Goal: Task Accomplishment & Management: Complete application form

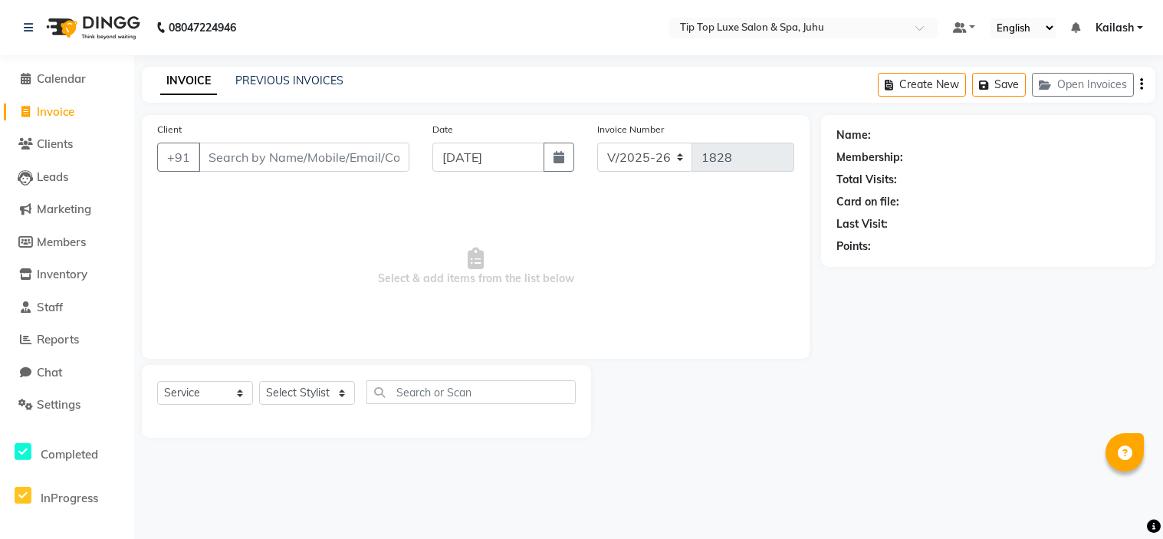
select select "8298"
select select "service"
click at [307, 153] on input "Client" at bounding box center [304, 157] width 211 height 29
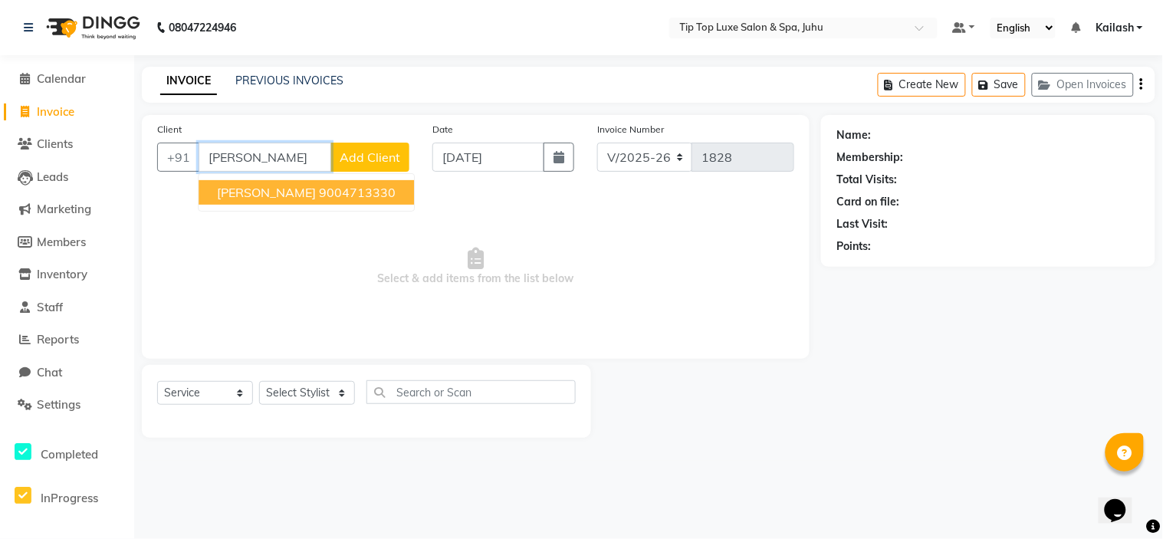
click at [294, 188] on span "[PERSON_NAME]" at bounding box center [266, 192] width 99 height 15
type input "9004713330"
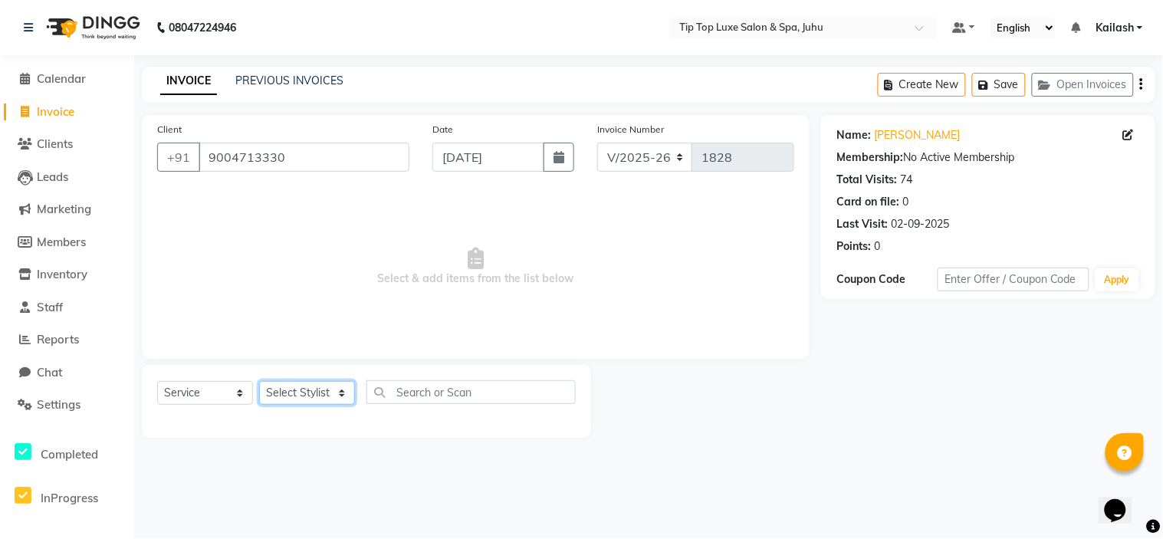
click at [304, 386] on select "Select Stylist [PERSON_NAME] admin [PERSON_NAME] creado ANAO [PERSON_NAME] Jyot…" at bounding box center [307, 393] width 96 height 24
select select "82308"
click at [259, 382] on select "Select Stylist [PERSON_NAME] admin [PERSON_NAME] creado ANAO [PERSON_NAME] Jyot…" at bounding box center [307, 393] width 96 height 24
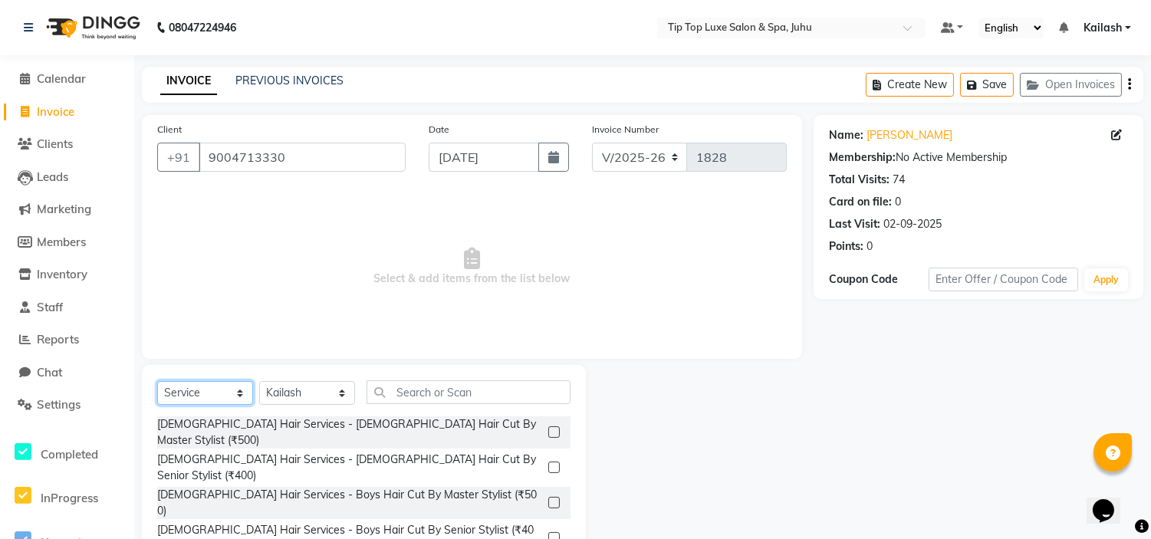
click at [210, 395] on select "Select Service Product Membership Package Voucher Prepaid Gift Card" at bounding box center [205, 393] width 96 height 24
select select "product"
click at [157, 382] on select "Select Service Product Membership Package Voucher Prepaid Gift Card" at bounding box center [205, 393] width 96 height 24
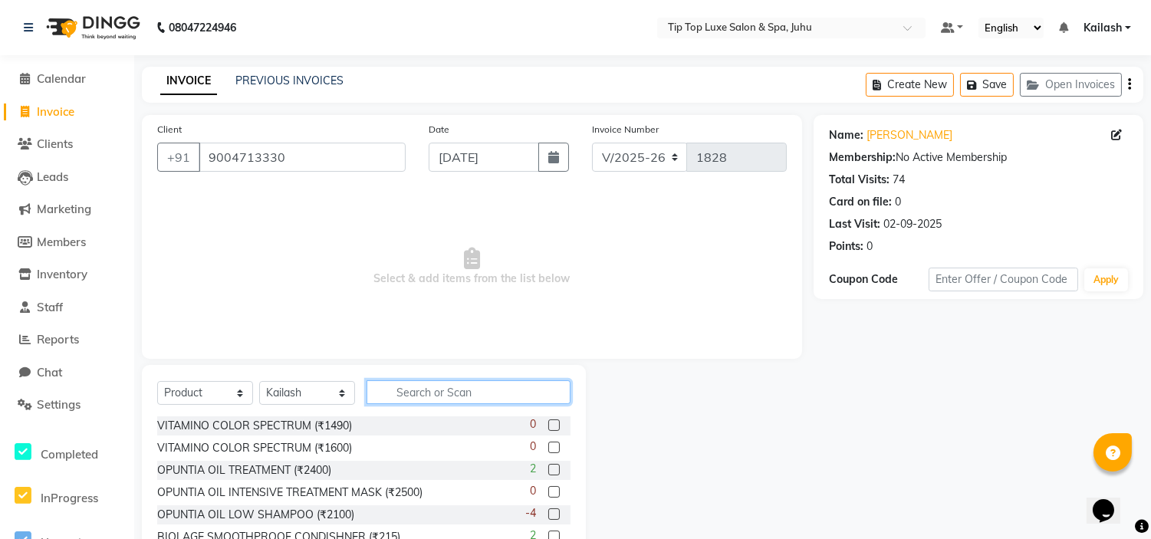
click at [399, 387] on input "text" at bounding box center [469, 392] width 204 height 24
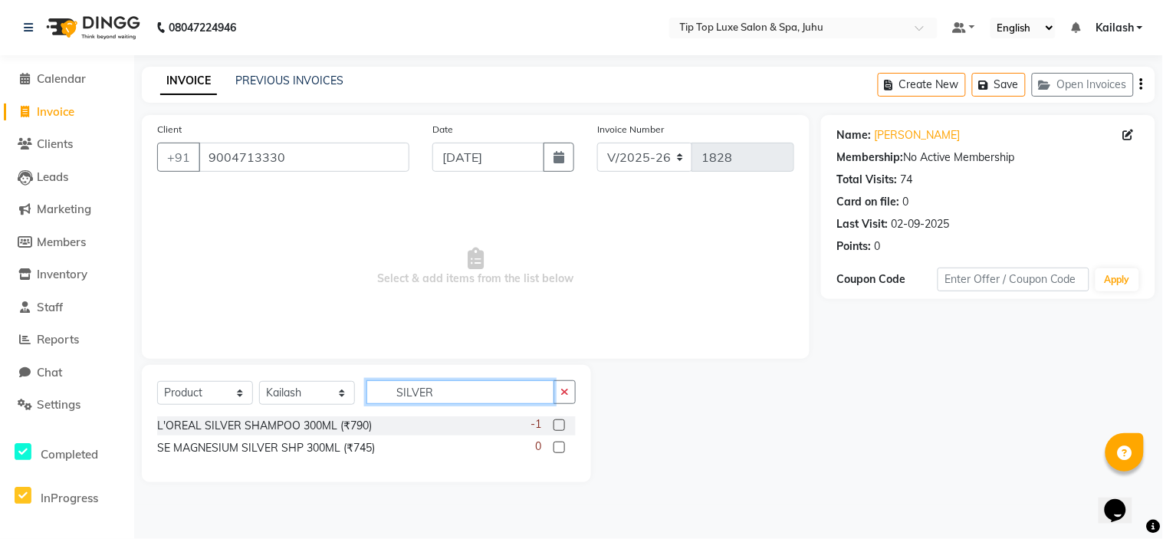
type input "SILVER"
click at [558, 422] on label at bounding box center [560, 425] width 12 height 12
click at [558, 422] on input "checkbox" at bounding box center [559, 426] width 10 height 10
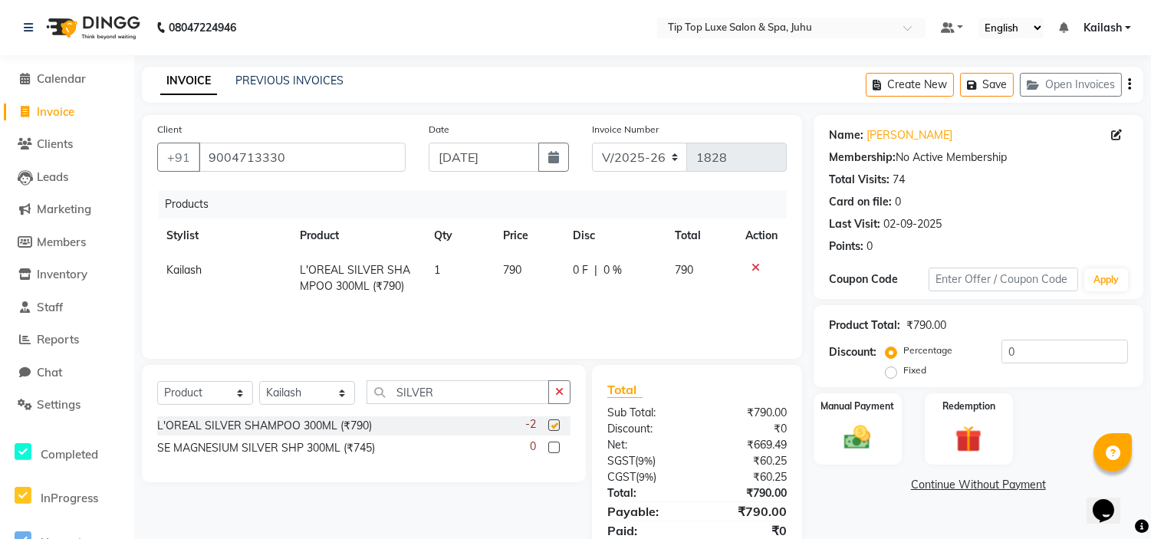
checkbox input "false"
click at [565, 396] on button "button" at bounding box center [559, 392] width 22 height 24
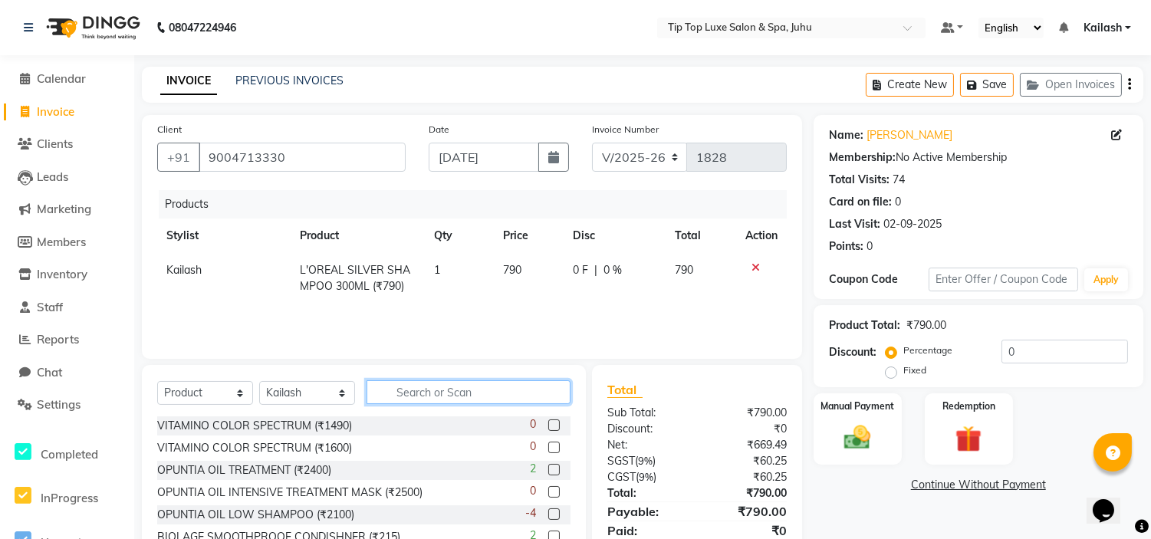
click at [519, 399] on input "text" at bounding box center [469, 392] width 204 height 24
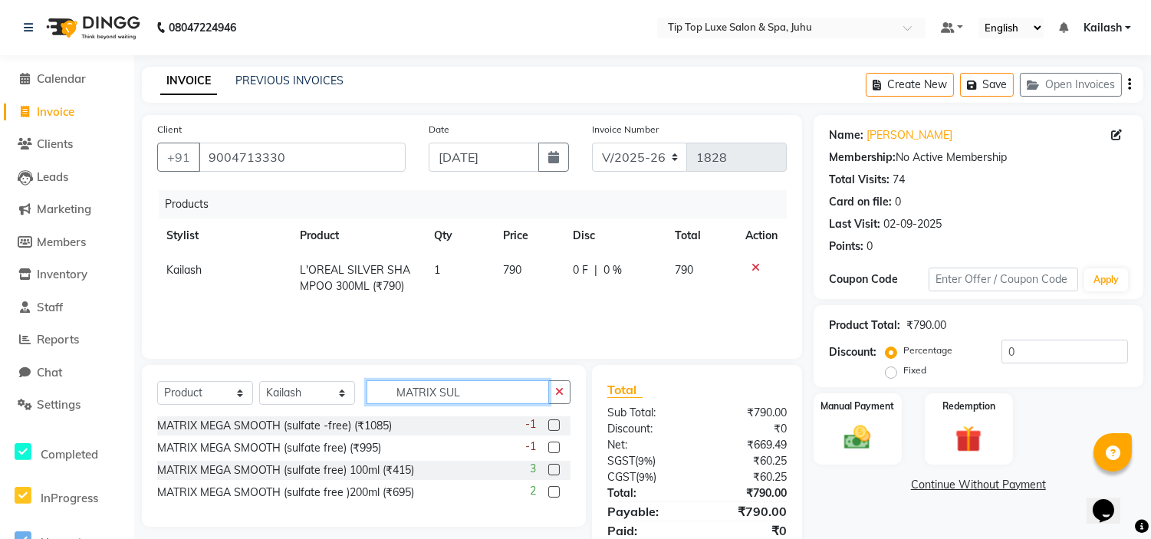
type input "MATRIX SUL"
click at [556, 445] on label at bounding box center [554, 448] width 12 height 12
click at [556, 445] on input "checkbox" at bounding box center [553, 448] width 10 height 10
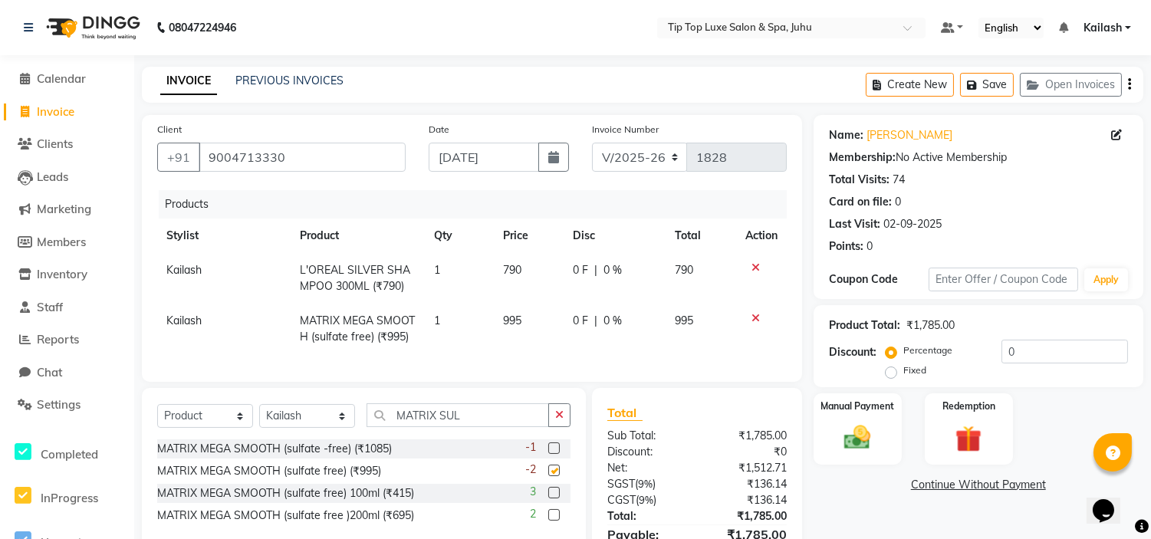
checkbox input "false"
click at [889, 412] on label "Manual Payment" at bounding box center [857, 405] width 77 height 15
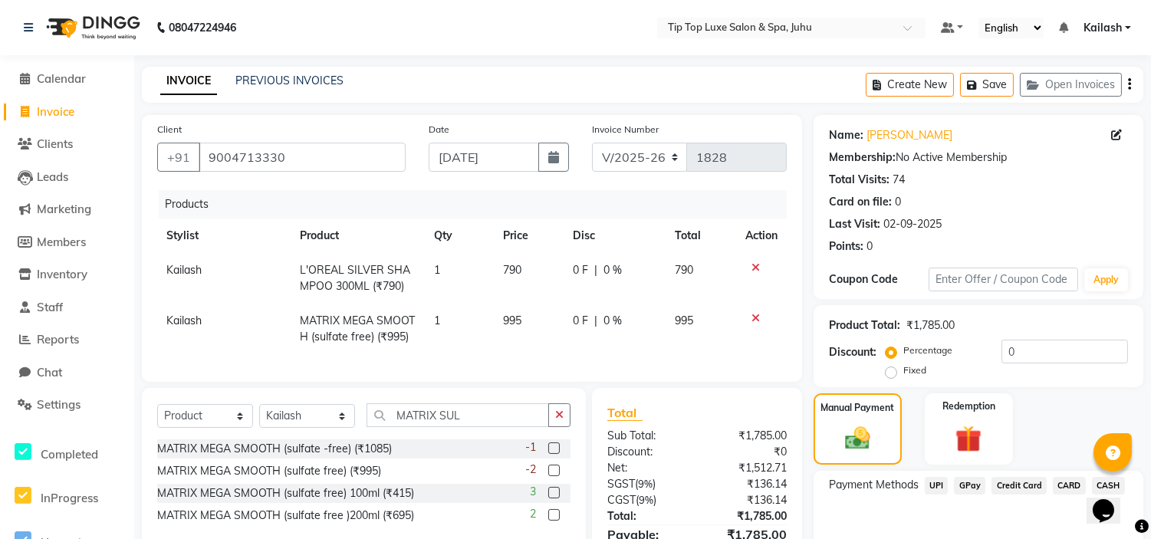
click at [1014, 478] on span "Credit Card" at bounding box center [1018, 486] width 55 height 18
click at [1014, 475] on div "Payment Methods UPI GPay Credit Card CARD CASH" at bounding box center [979, 517] width 330 height 92
click at [1016, 464] on div "Manual Payment Redemption" at bounding box center [978, 428] width 353 height 71
click at [1017, 450] on div "Manual Payment Redemption" at bounding box center [978, 428] width 353 height 71
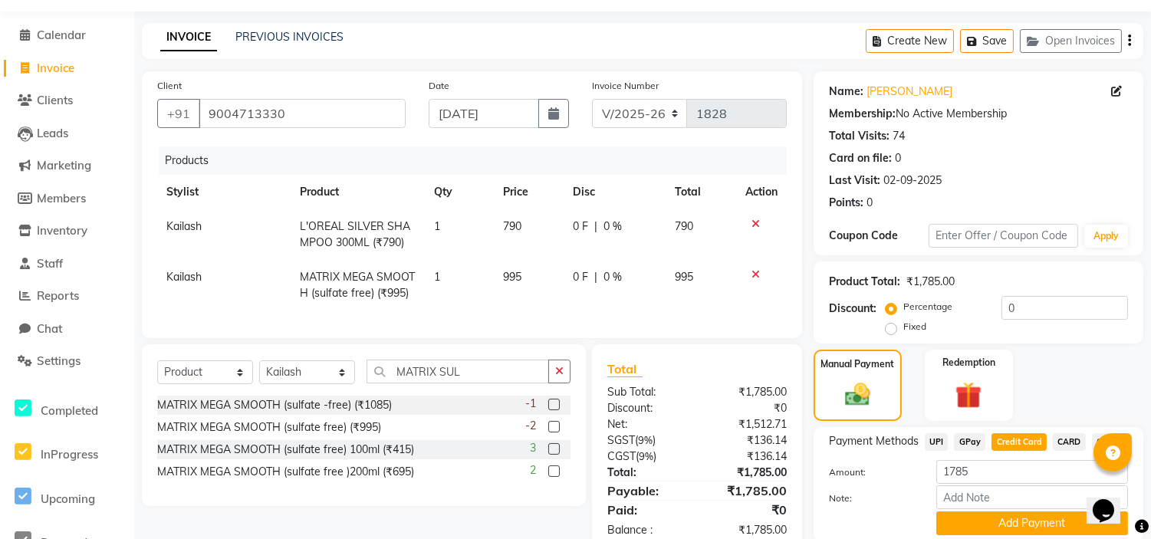
scroll to position [100, 0]
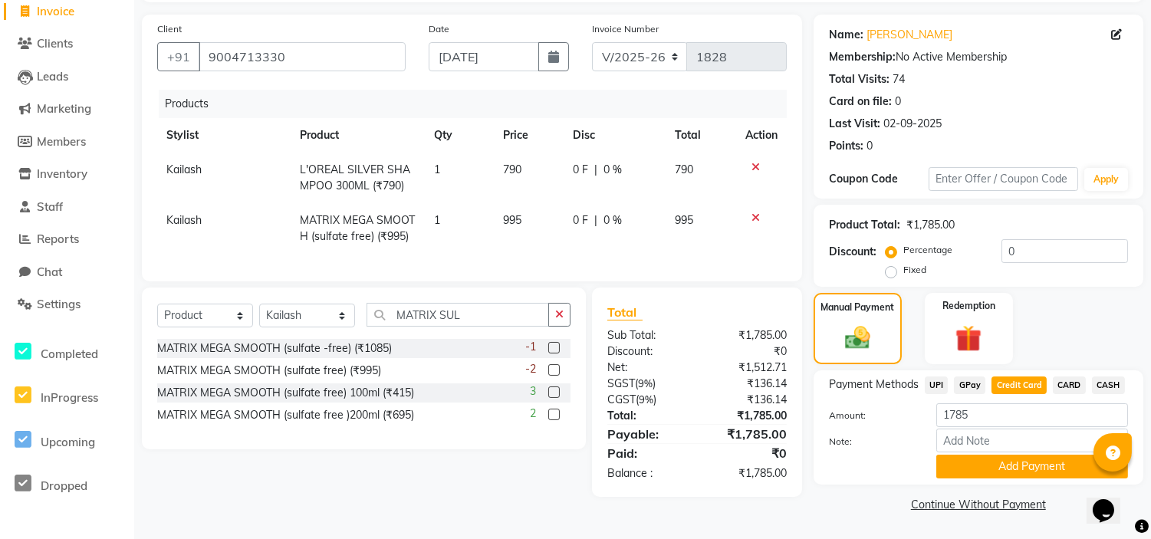
click at [1106, 382] on span "CASH" at bounding box center [1108, 385] width 33 height 18
click at [1035, 460] on button "Add Payment" at bounding box center [1032, 467] width 192 height 24
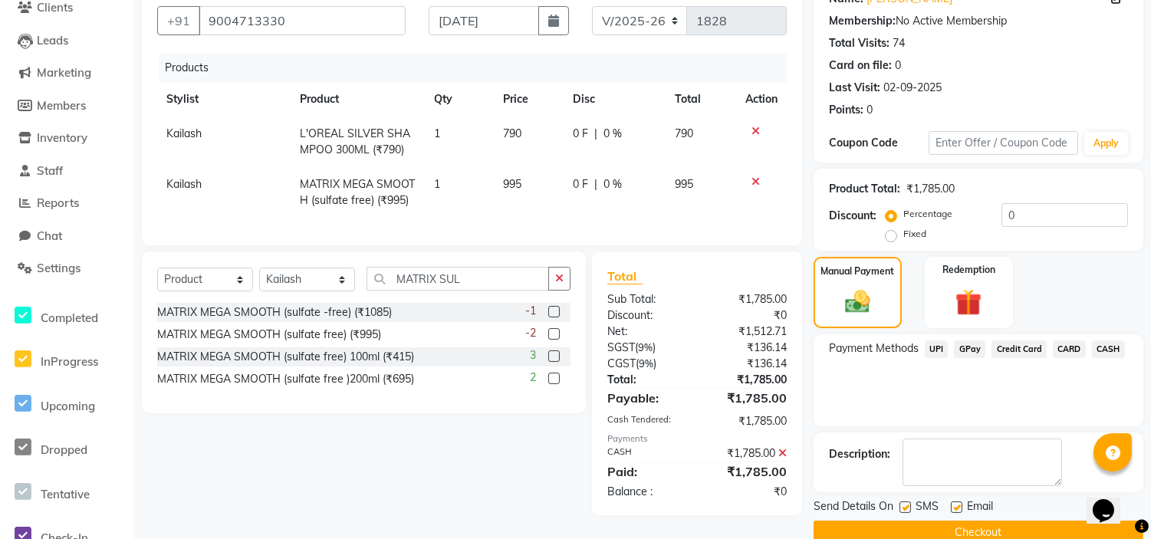
scroll to position [164, 0]
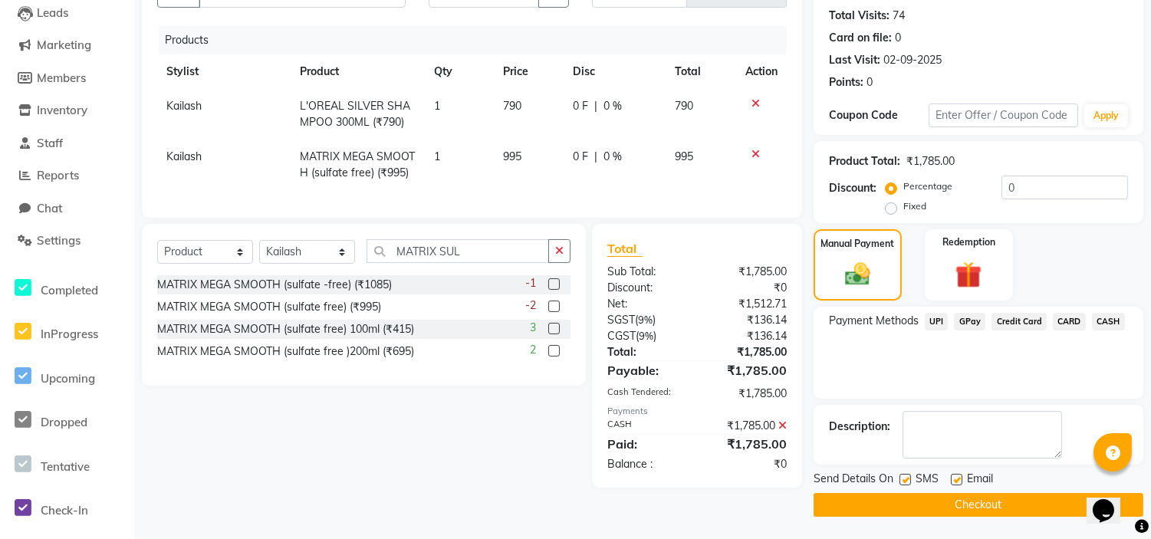
click at [957, 505] on button "Checkout" at bounding box center [979, 505] width 330 height 24
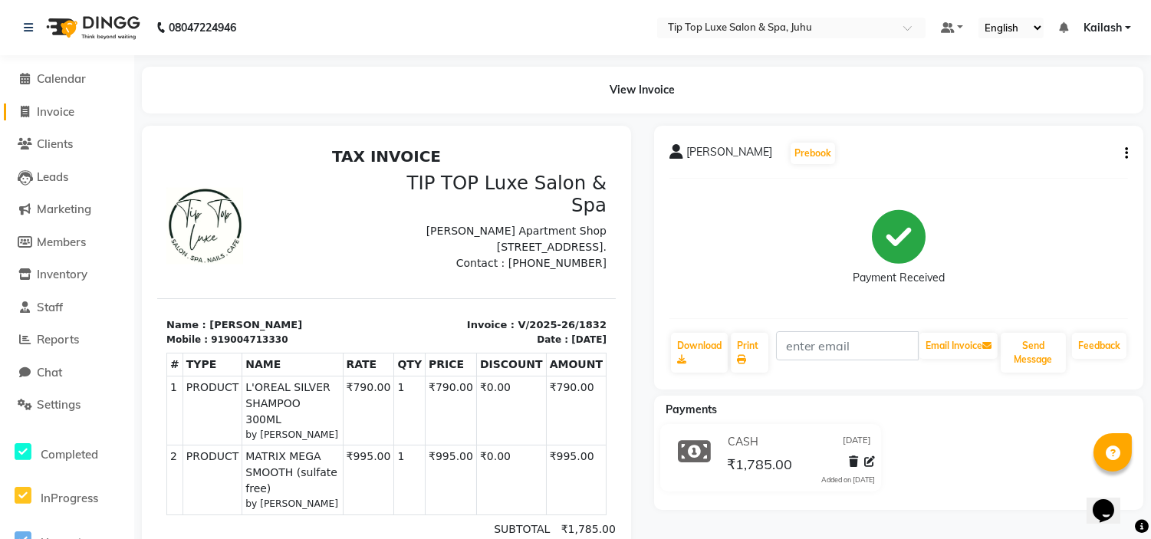
click at [46, 106] on span "Invoice" at bounding box center [56, 111] width 38 height 15
select select "service"
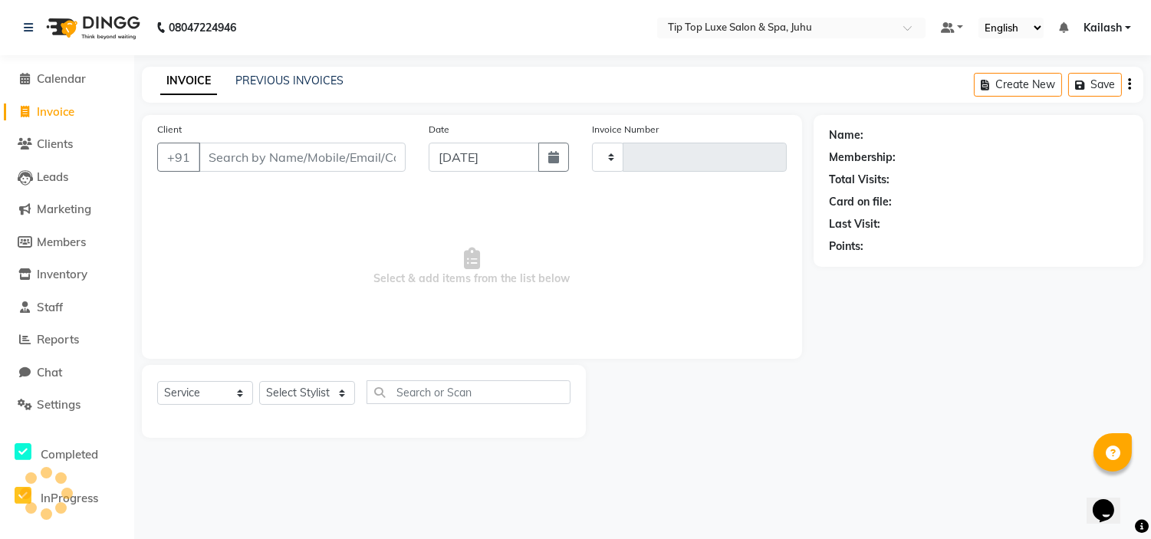
type input "1833"
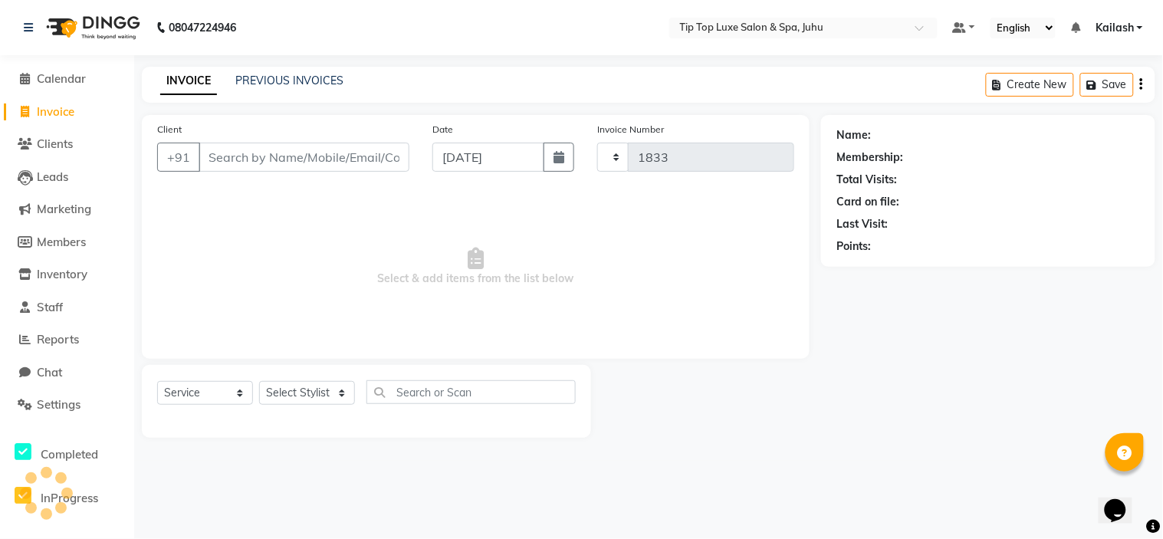
select select "8298"
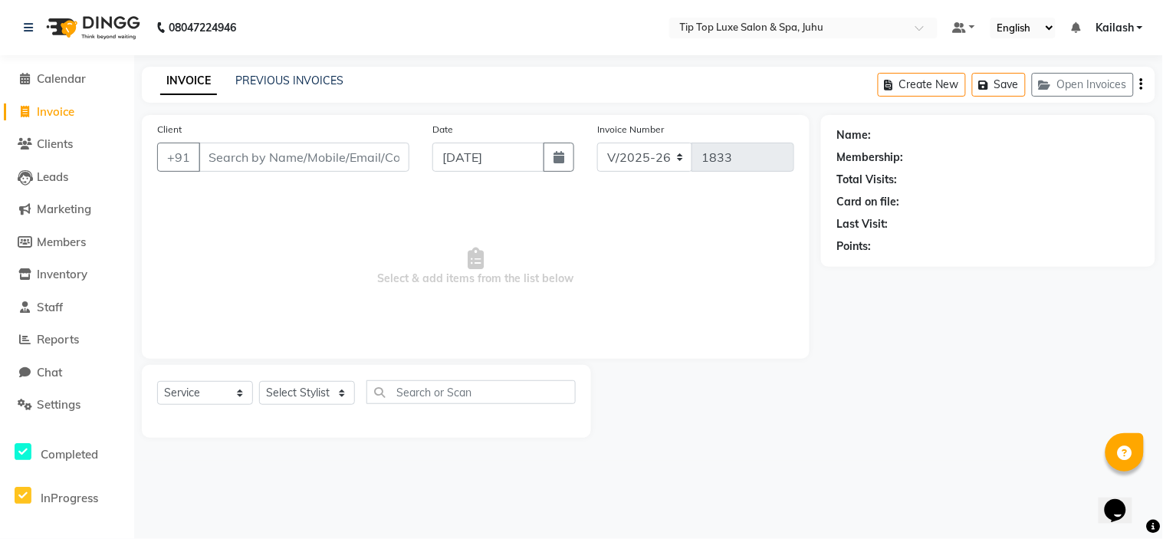
click at [308, 259] on span "Select & add items from the list below" at bounding box center [475, 266] width 637 height 153
